Goal: Task Accomplishment & Management: Complete application form

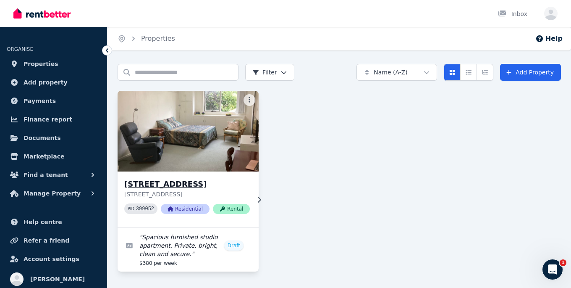
click at [232, 205] on span "Rental" at bounding box center [231, 209] width 37 height 10
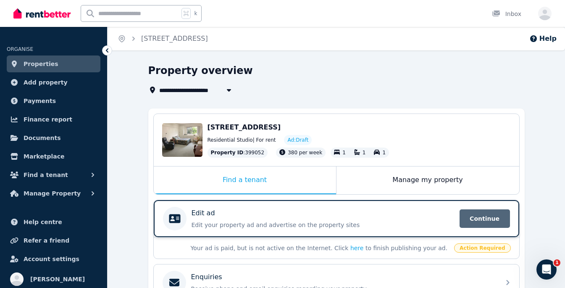
click at [469, 216] on span "Continue" at bounding box center [484, 218] width 50 height 18
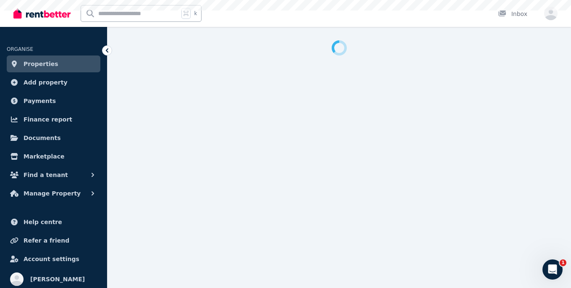
select select "**"
select select "**********"
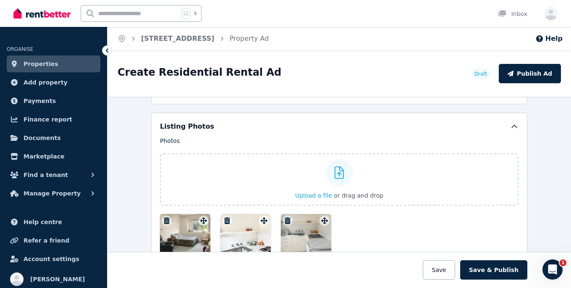
scroll to position [1033, 0]
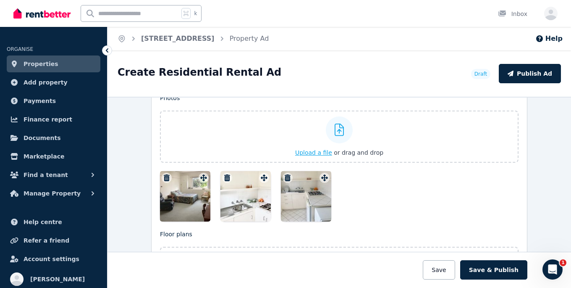
click at [310, 152] on span "Upload a file" at bounding box center [313, 152] width 37 height 7
click at [330, 126] on div at bounding box center [339, 129] width 27 height 27
click at [0, 0] on input "Upload a file or drag and drop" at bounding box center [0, 0] width 0 height 0
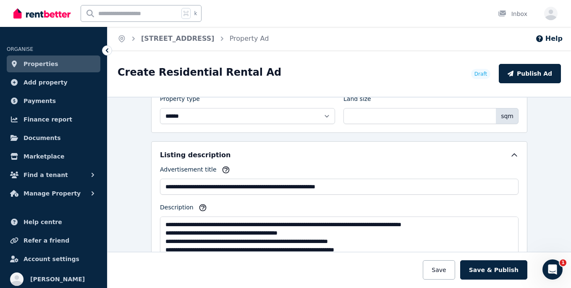
scroll to position [428, 0]
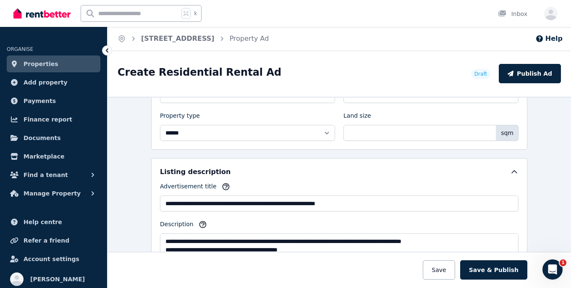
click at [424, 161] on div "**********" at bounding box center [339, 229] width 376 height 142
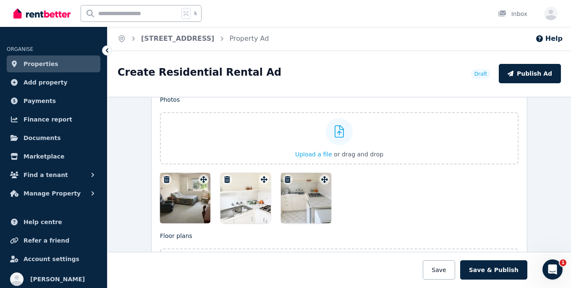
scroll to position [1033, 0]
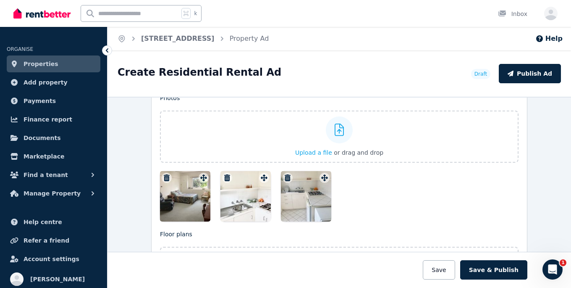
click at [298, 200] on div at bounding box center [306, 196] width 50 height 50
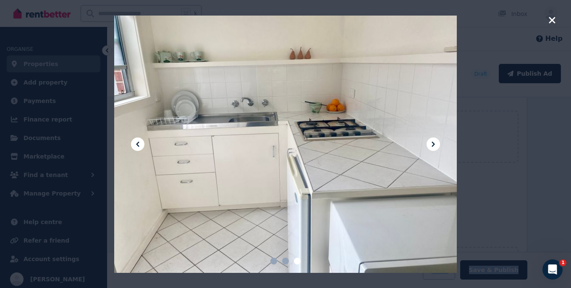
click at [298, 200] on div at bounding box center [285, 144] width 343 height 257
click at [433, 141] on icon at bounding box center [433, 144] width 10 height 10
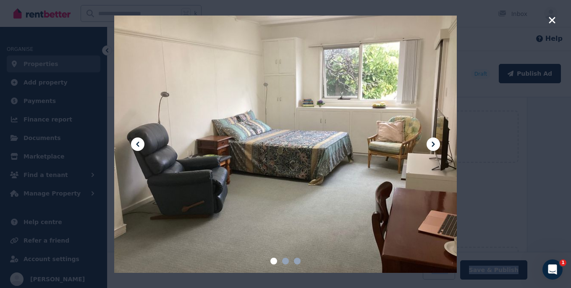
click at [430, 143] on icon at bounding box center [433, 144] width 10 height 10
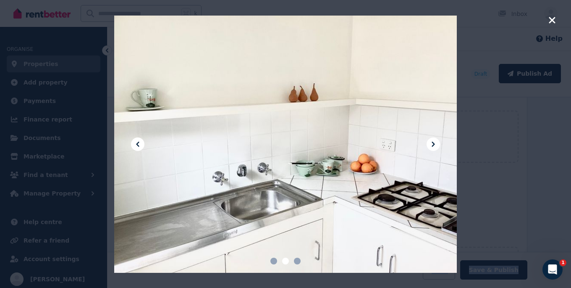
click at [137, 143] on icon at bounding box center [137, 144] width 3 height 5
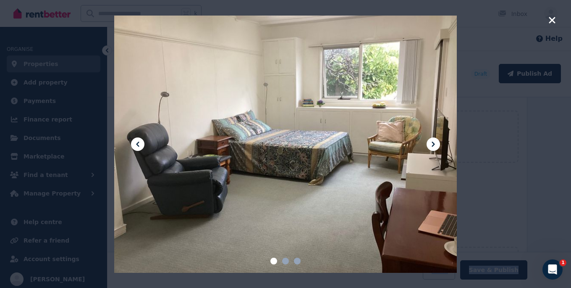
click at [136, 142] on icon at bounding box center [138, 144] width 10 height 10
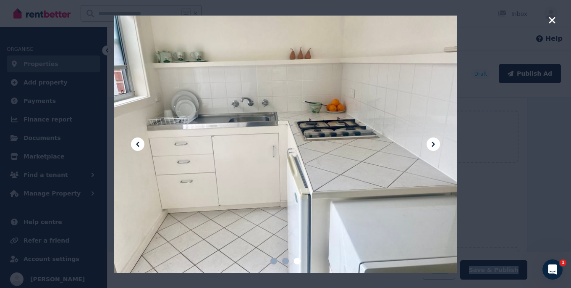
click at [136, 142] on icon at bounding box center [138, 144] width 10 height 10
